Goal: Information Seeking & Learning: Learn about a topic

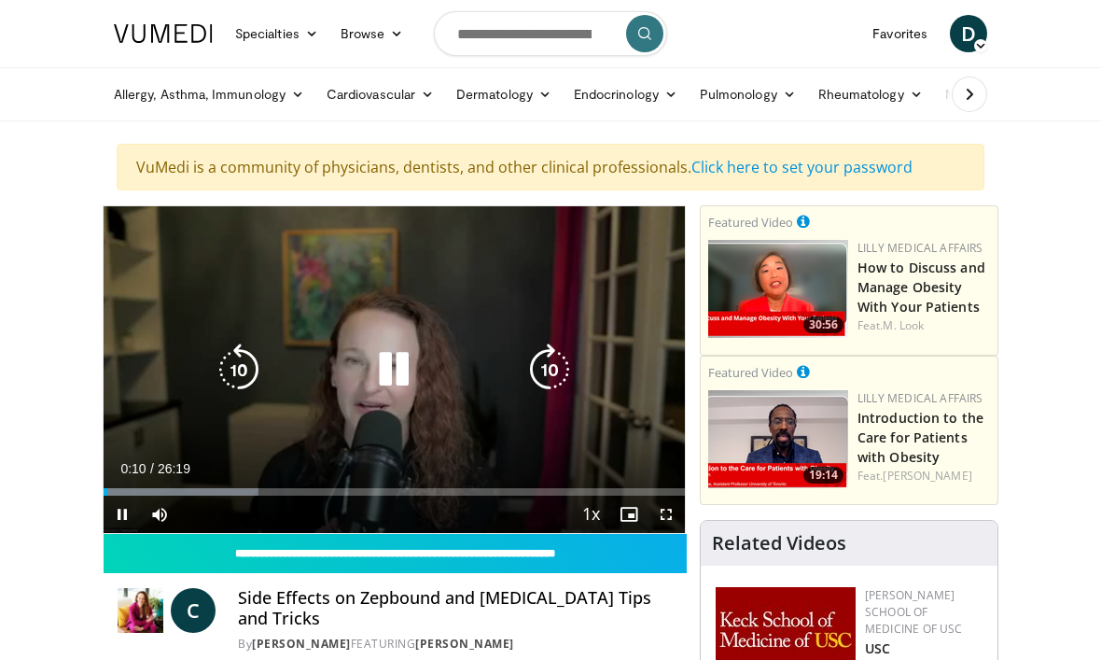
scroll to position [3, 0]
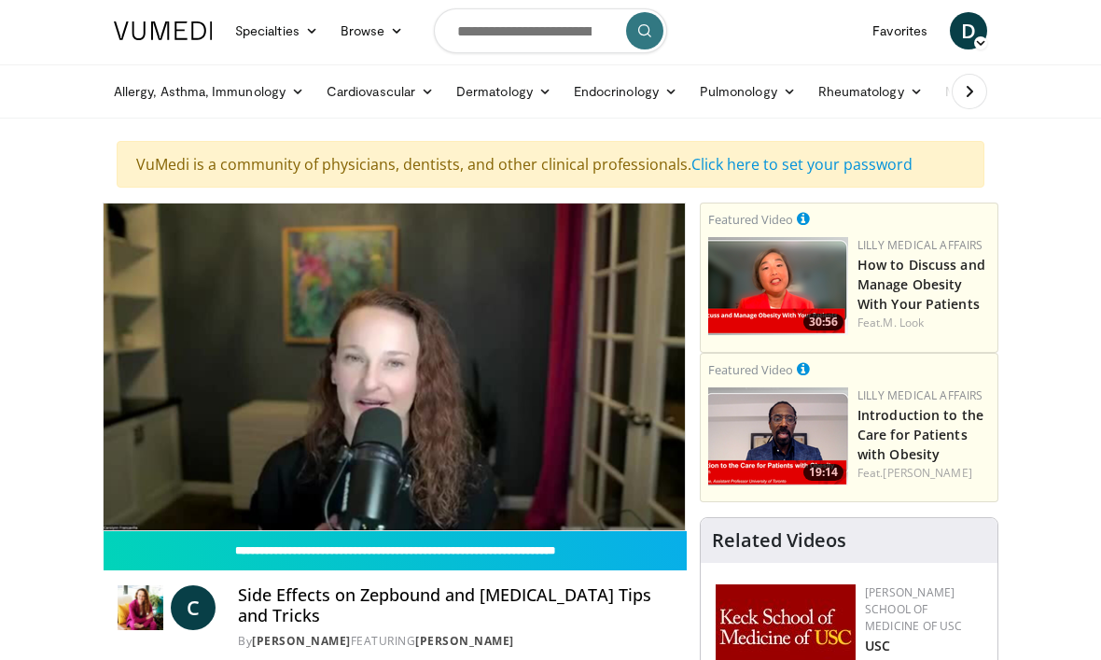
click at [657, 530] on span "Video Player" at bounding box center [665, 548] width 37 height 37
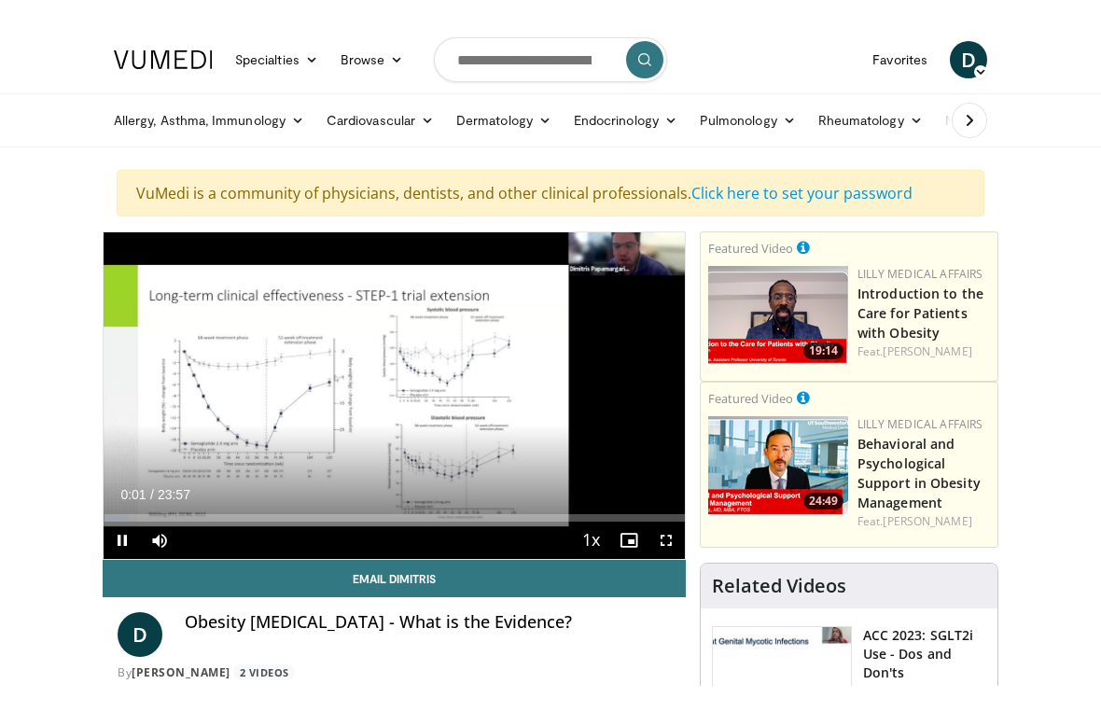
scroll to position [22, 0]
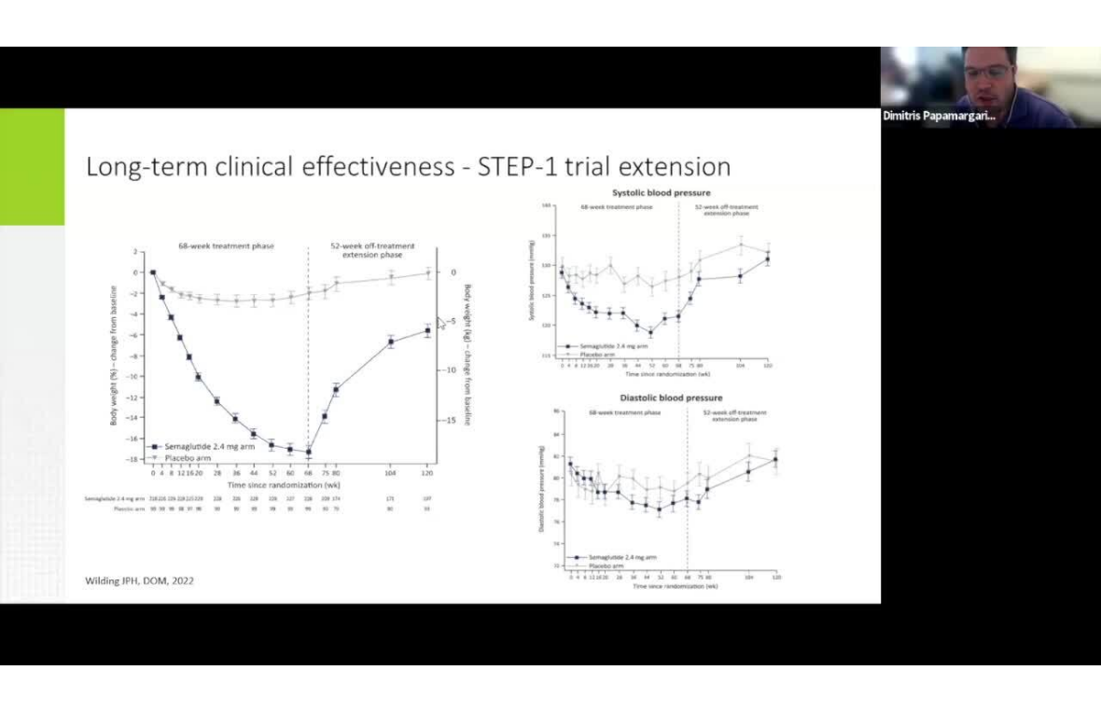
click at [351, 0] on html "Specialties Adult & Family Medicine Allergy, Asthma, Immunology Anesthesiology …" at bounding box center [550, 334] width 1101 height 712
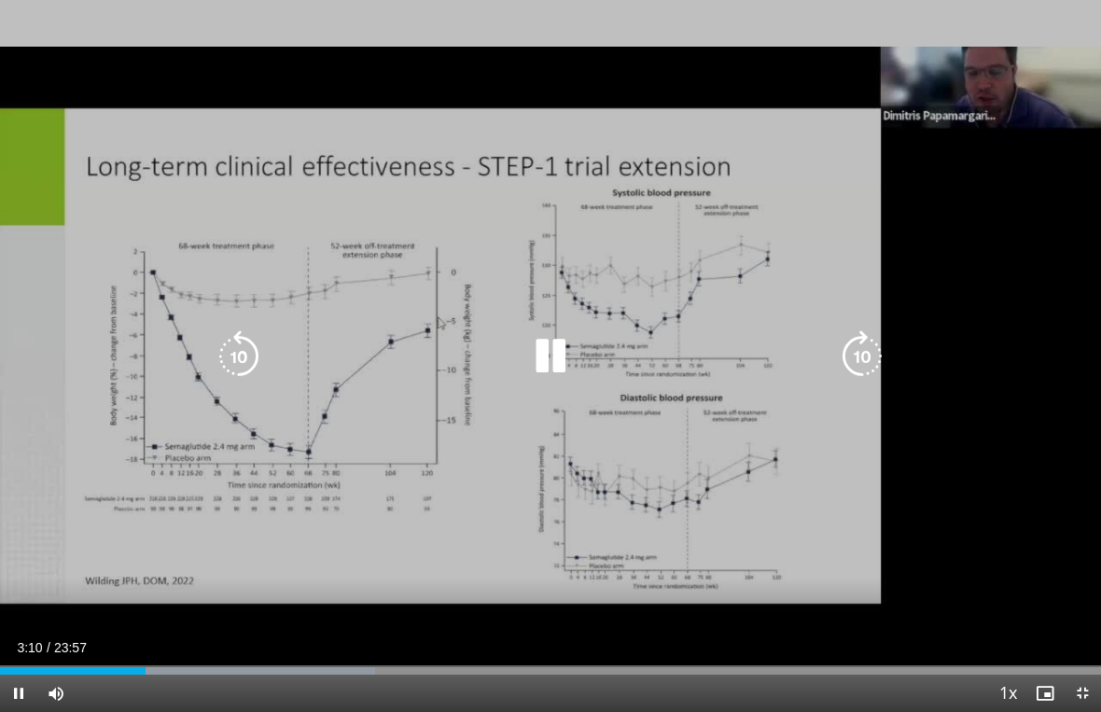
click at [533, 659] on html "Specialties Adult & Family Medicine Allergy, Asthma, Immunology Anesthesiology …" at bounding box center [550, 334] width 1101 height 712
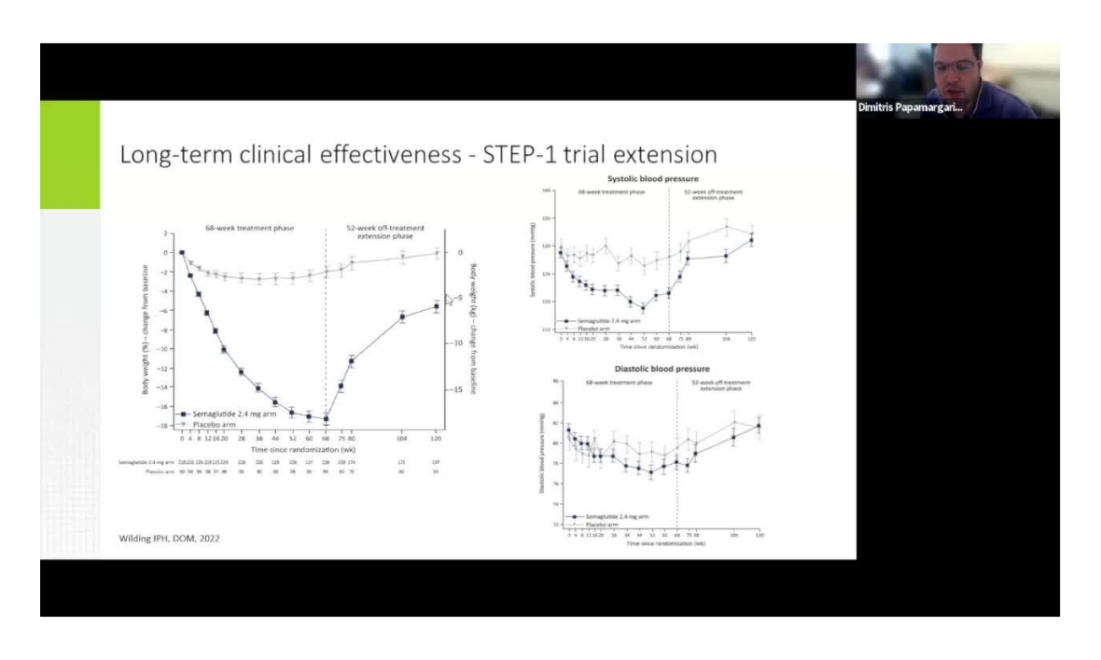
scroll to position [0, 0]
